Goal: Information Seeking & Learning: Learn about a topic

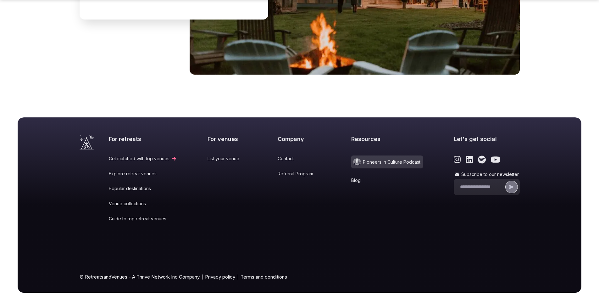
scroll to position [2603, 0]
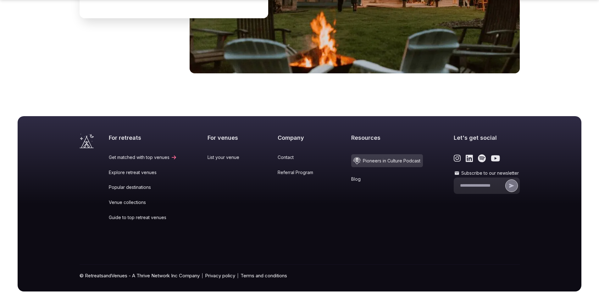
click at [140, 199] on link "Venue collections" at bounding box center [143, 202] width 68 height 6
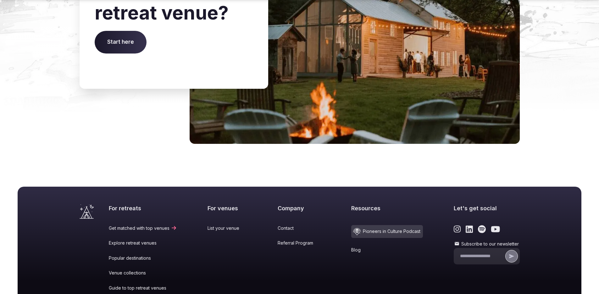
scroll to position [1435, 0]
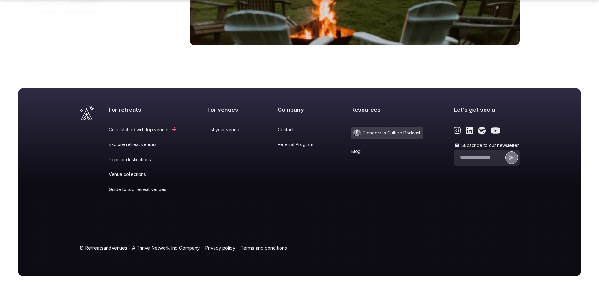
click at [130, 159] on link "Popular destinations" at bounding box center [143, 159] width 68 height 6
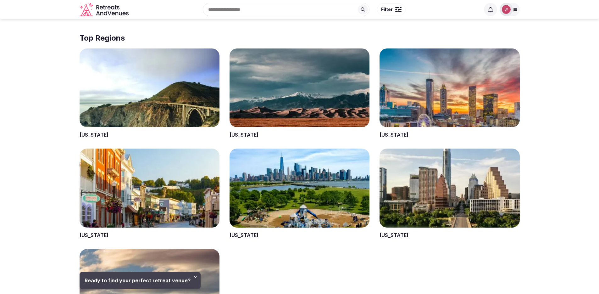
scroll to position [1180, 0]
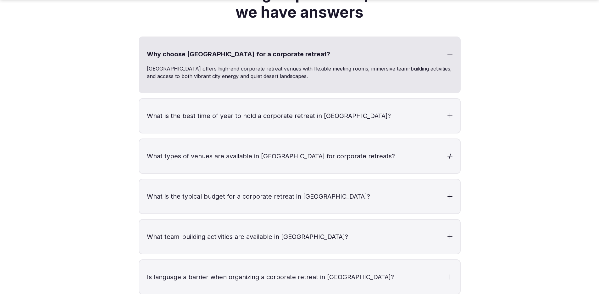
scroll to position [1442, 0]
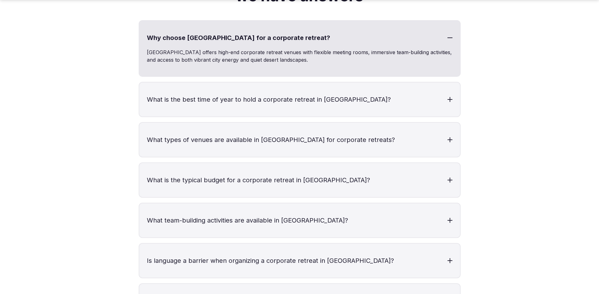
click at [319, 123] on h3 "What types of venues are available in Las Vegas for corporate retreats?" at bounding box center [299, 140] width 321 height 34
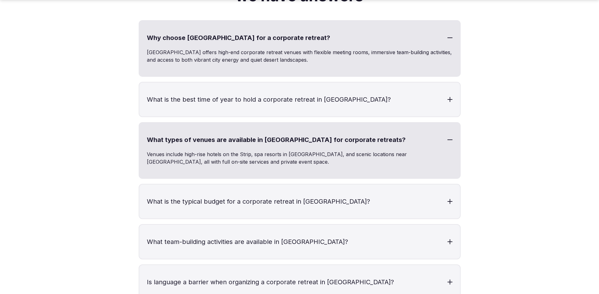
click at [318, 123] on h3 "What types of venues are available in Las Vegas for corporate retreats?" at bounding box center [299, 140] width 321 height 34
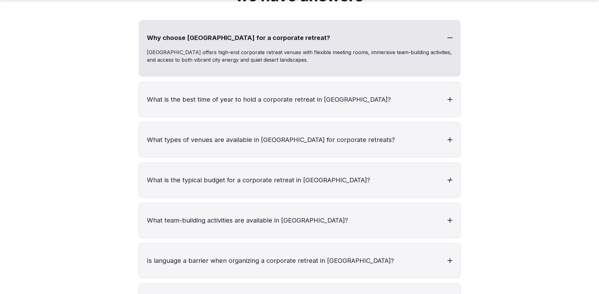
click at [307, 163] on h3 "What is the typical budget for a corporate retreat in Las Vegas?" at bounding box center [299, 180] width 321 height 34
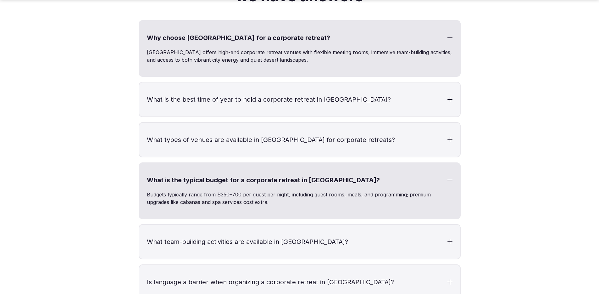
click at [306, 163] on h3 "What is the typical budget for a corporate retreat in Las Vegas?" at bounding box center [299, 180] width 321 height 34
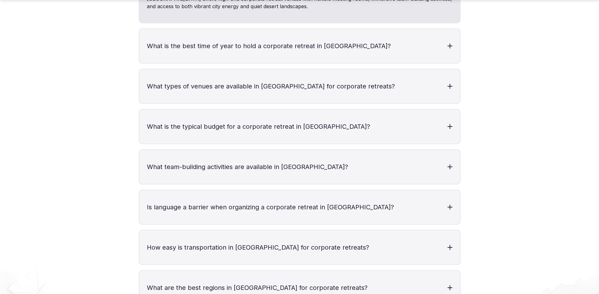
scroll to position [1535, 0]
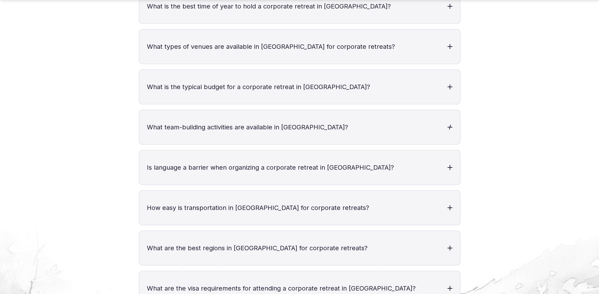
click at [293, 110] on h3 "What team-building activities are available in Las Vegas?" at bounding box center [299, 127] width 321 height 34
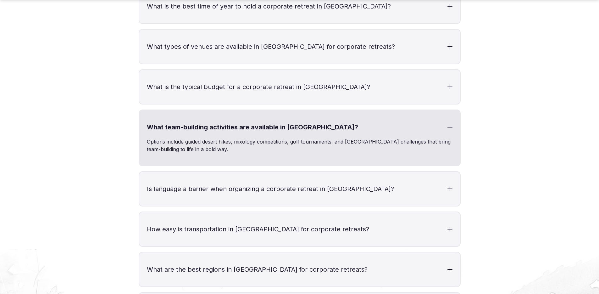
click at [293, 110] on h3 "What team-building activities are available in Las Vegas?" at bounding box center [299, 127] width 321 height 34
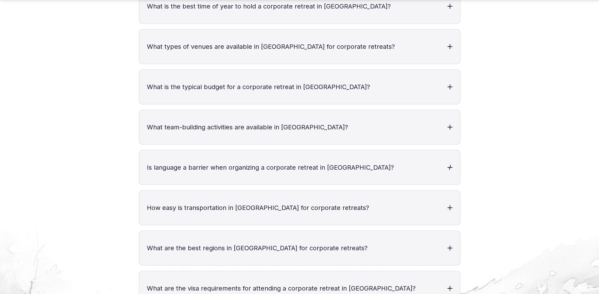
click at [292, 150] on h3 "Is language a barrier when organizing a corporate retreat in Las Vegas?" at bounding box center [299, 167] width 321 height 34
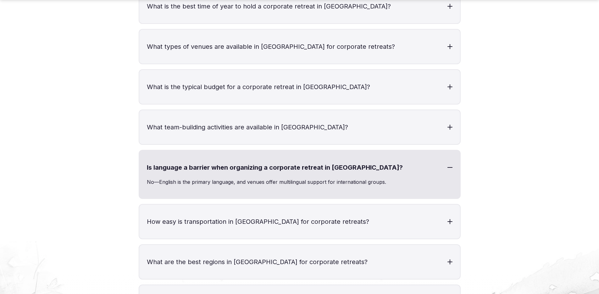
click at [292, 150] on h3 "Is language a barrier when organizing a corporate retreat in Las Vegas?" at bounding box center [299, 167] width 321 height 34
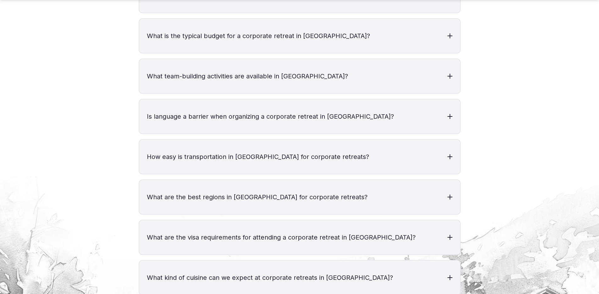
scroll to position [1591, 0]
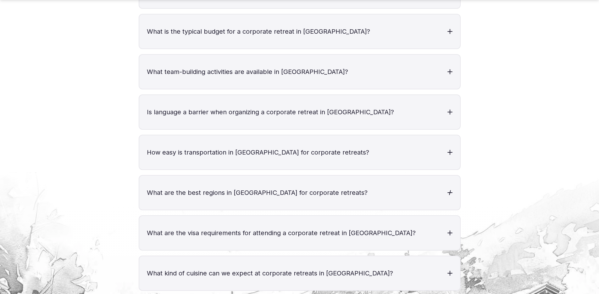
click at [286, 176] on h3 "What are the best regions in Las Vegas for corporate retreats?" at bounding box center [299, 193] width 321 height 34
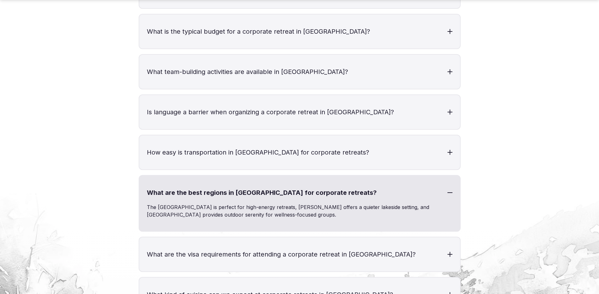
click at [285, 176] on h3 "What are the best regions in Las Vegas for corporate retreats?" at bounding box center [299, 193] width 321 height 34
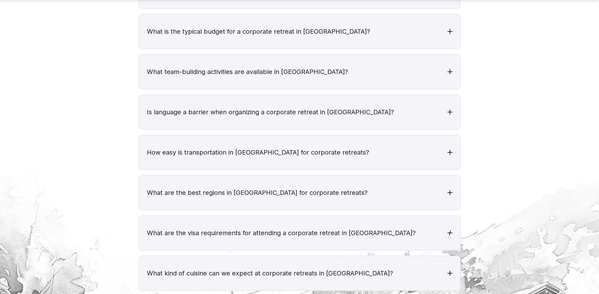
click at [257, 216] on h3 "What are the visa requirements for attending a corporate retreat in Las Vegas?" at bounding box center [299, 233] width 321 height 34
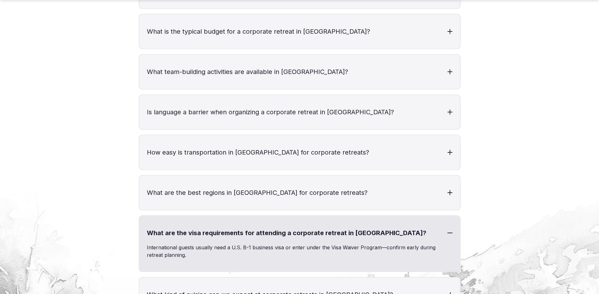
click at [242, 277] on h3 "What kind of cuisine can we expect at corporate retreats in Las Vegas?" at bounding box center [299, 294] width 321 height 34
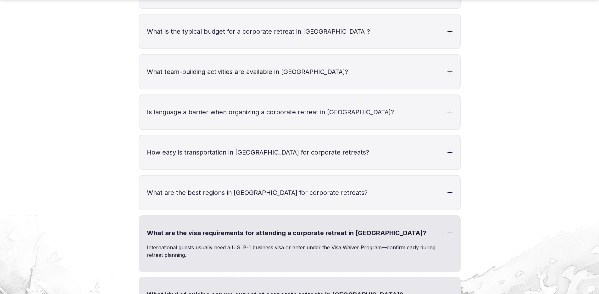
click at [242, 277] on h3 "What kind of cuisine can we expect at corporate retreats in Las Vegas?" at bounding box center [299, 294] width 321 height 34
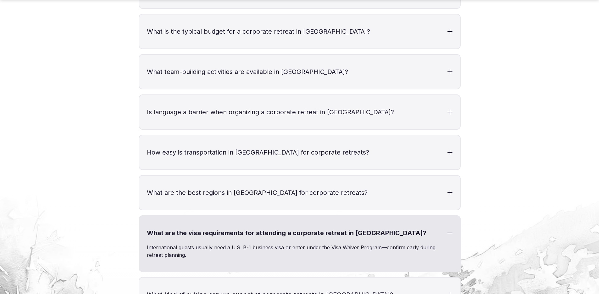
click at [240, 216] on h3 "What are the visa requirements for attending a corporate retreat in Las Vegas?" at bounding box center [299, 233] width 321 height 34
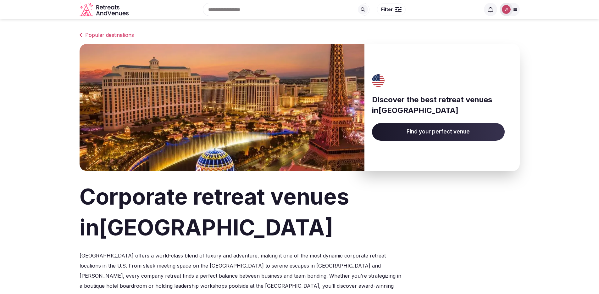
scroll to position [0, 0]
